Goal: Transaction & Acquisition: Purchase product/service

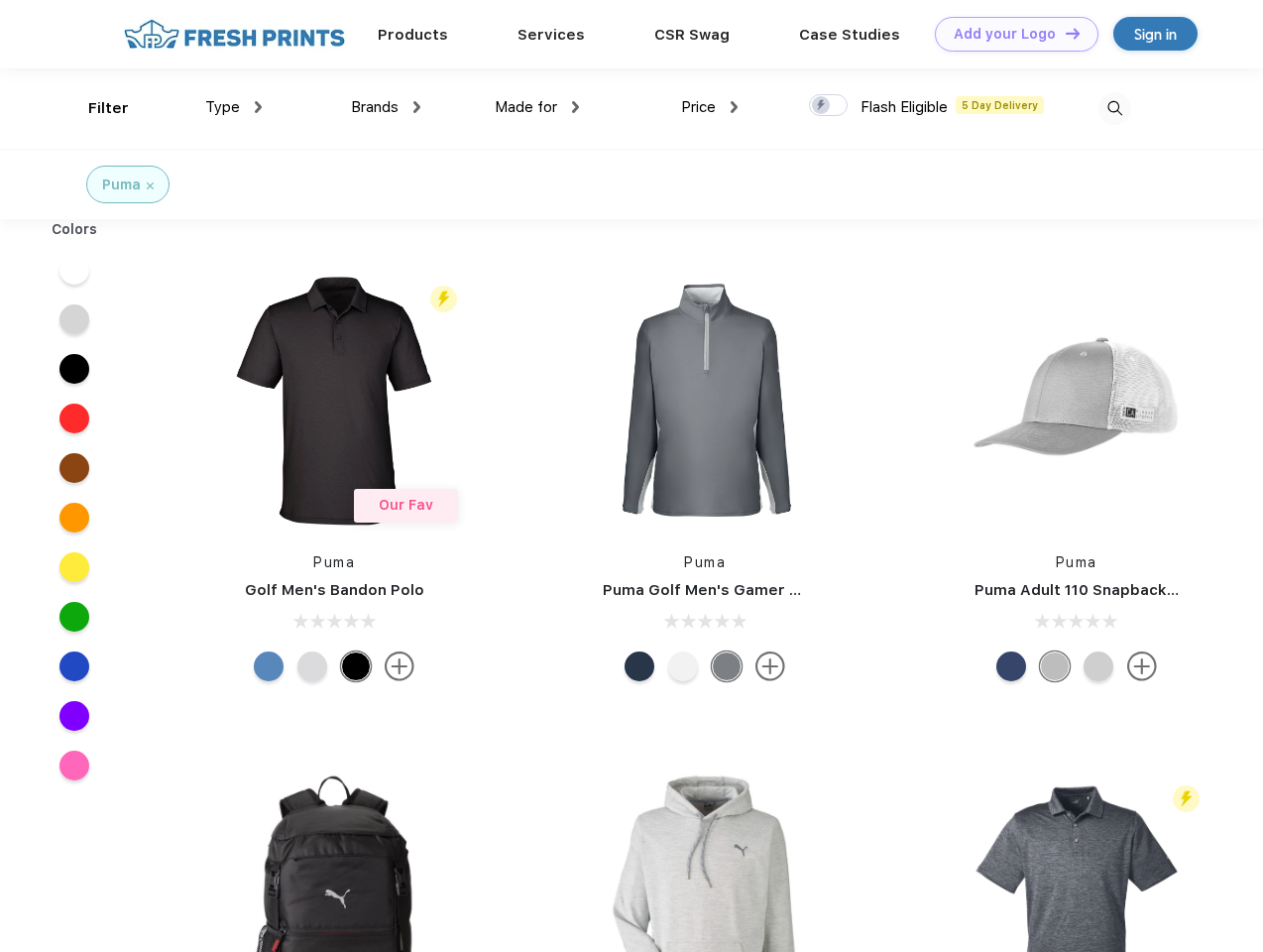
click at [1009, 34] on link "Add your Logo Design Tool" at bounding box center [1017, 34] width 164 height 35
click at [0, 0] on div "Design Tool" at bounding box center [0, 0] width 0 height 0
click at [1064, 33] on link "Add your Logo Design Tool" at bounding box center [1017, 34] width 164 height 35
click at [95, 108] on div "Filter" at bounding box center [108, 108] width 41 height 23
click at [234, 107] on span "Type" at bounding box center [222, 107] width 35 height 18
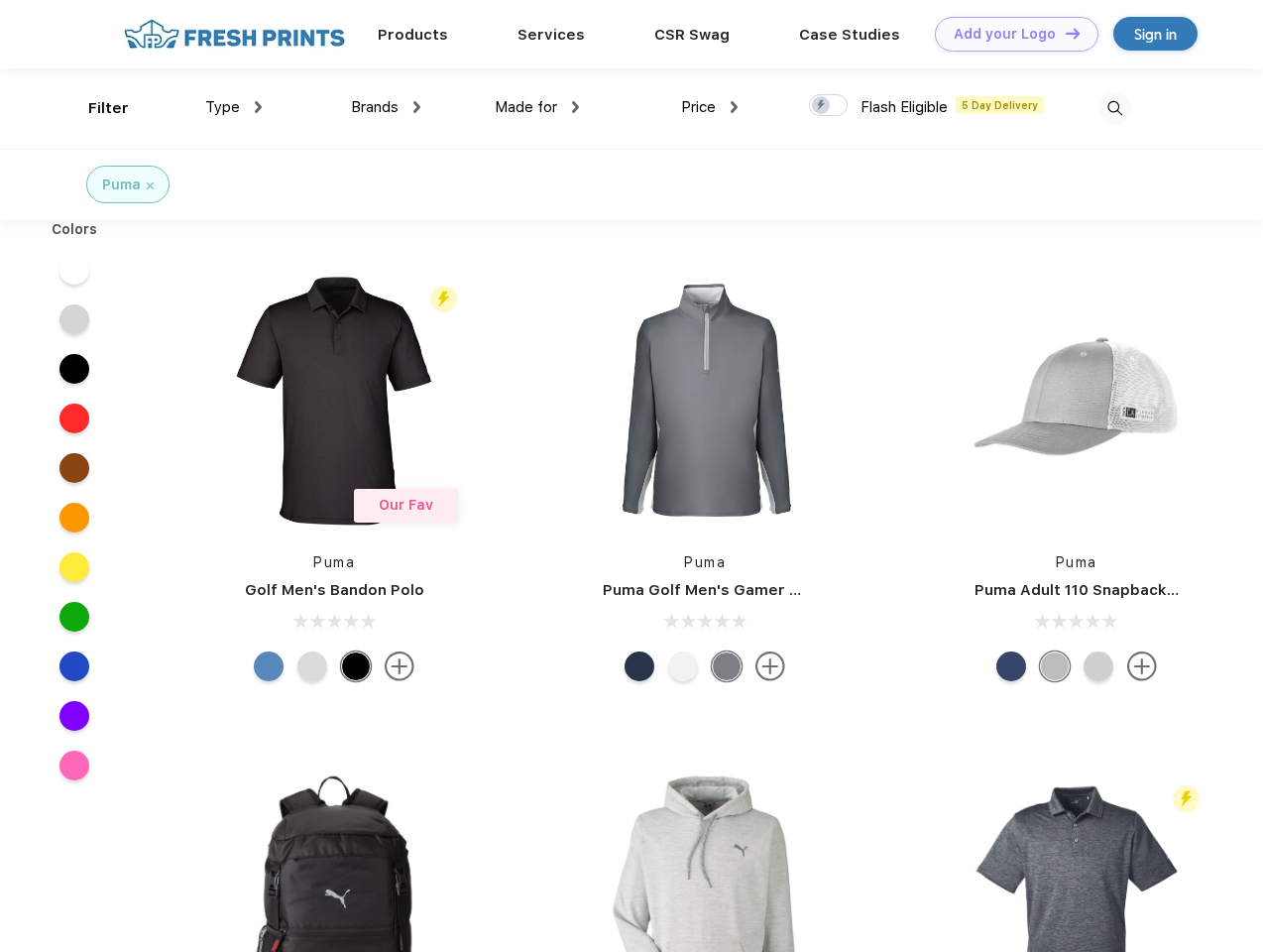
click at [386, 107] on span "Brands" at bounding box center [375, 107] width 48 height 18
click at [537, 107] on span "Made for" at bounding box center [526, 107] width 62 height 18
click at [710, 107] on span "Price" at bounding box center [698, 107] width 35 height 18
click at [829, 106] on div at bounding box center [828, 105] width 39 height 22
click at [822, 106] on input "checkbox" at bounding box center [815, 99] width 13 height 13
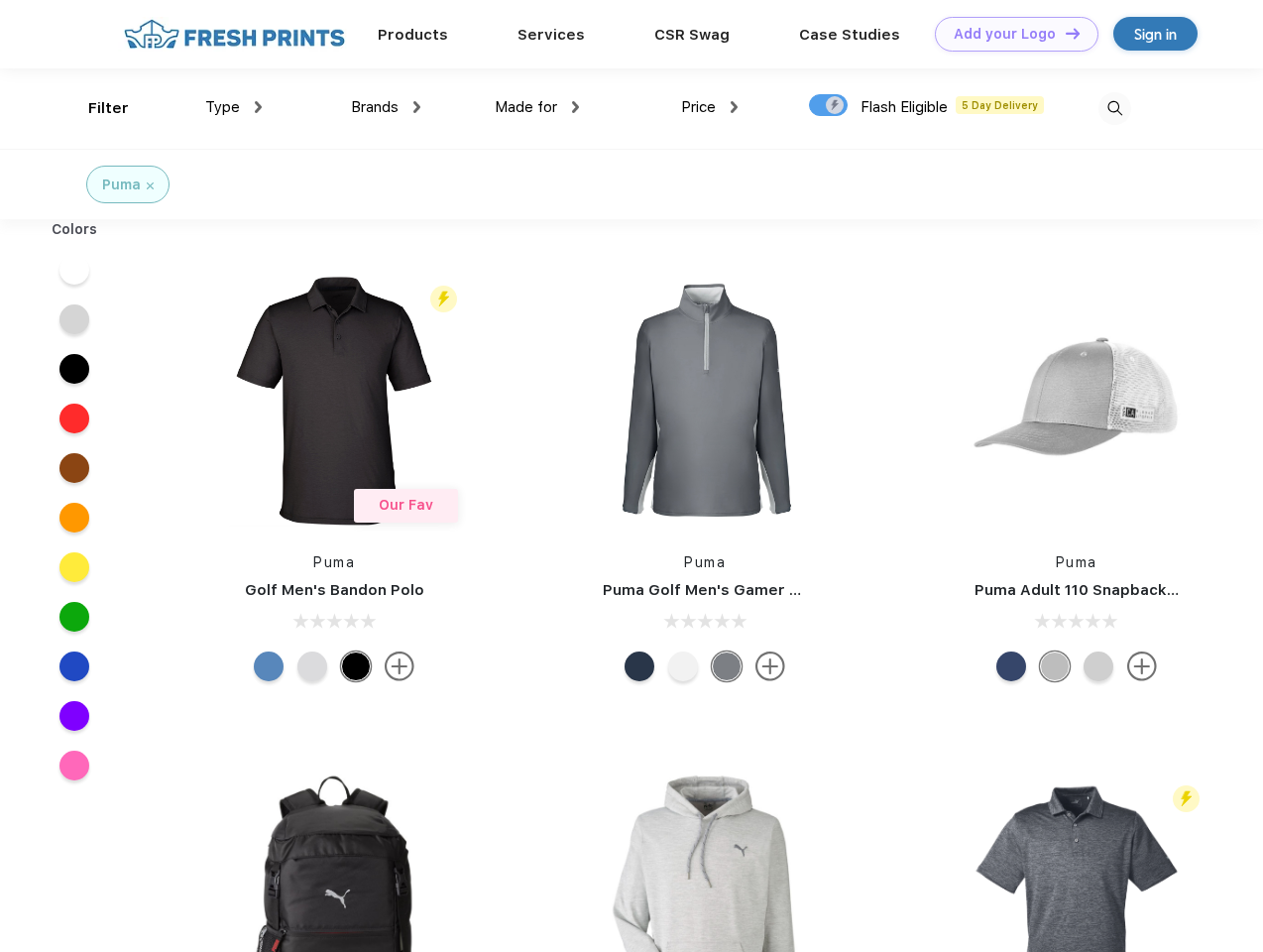
click at [1115, 108] on img at bounding box center [1115, 108] width 33 height 33
